Goal: Find specific page/section: Find specific page/section

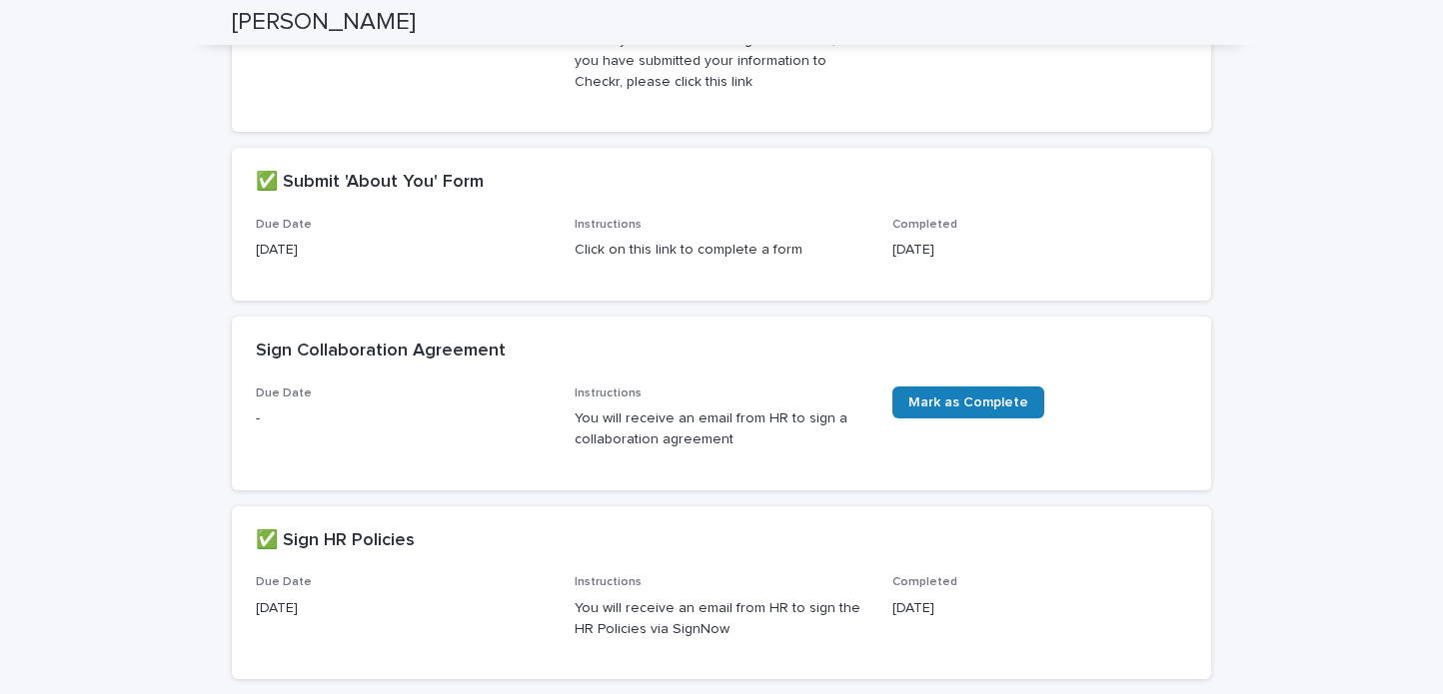
scroll to position [899, 0]
